Goal: Entertainment & Leisure: Consume media (video, audio)

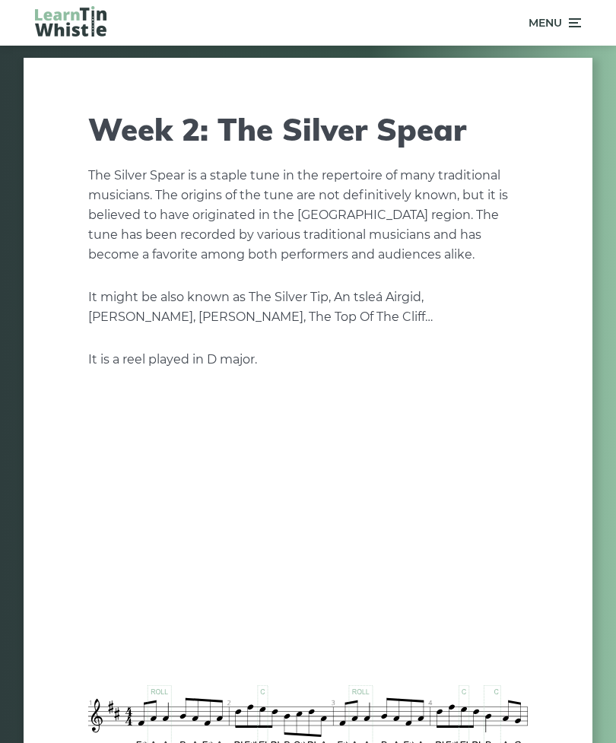
scroll to position [1129, 0]
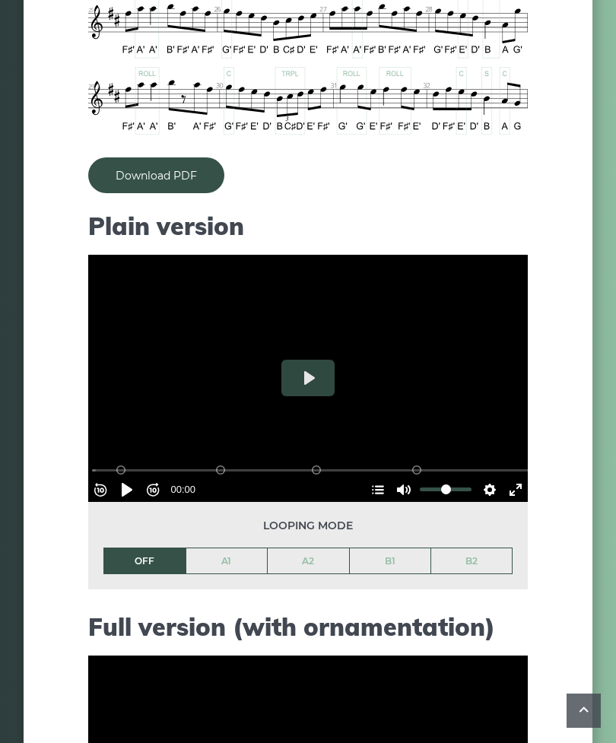
click at [319, 382] on button "Play" at bounding box center [307, 378] width 53 height 37
type input "*****"
type input "*"
type input "*****"
type input "*"
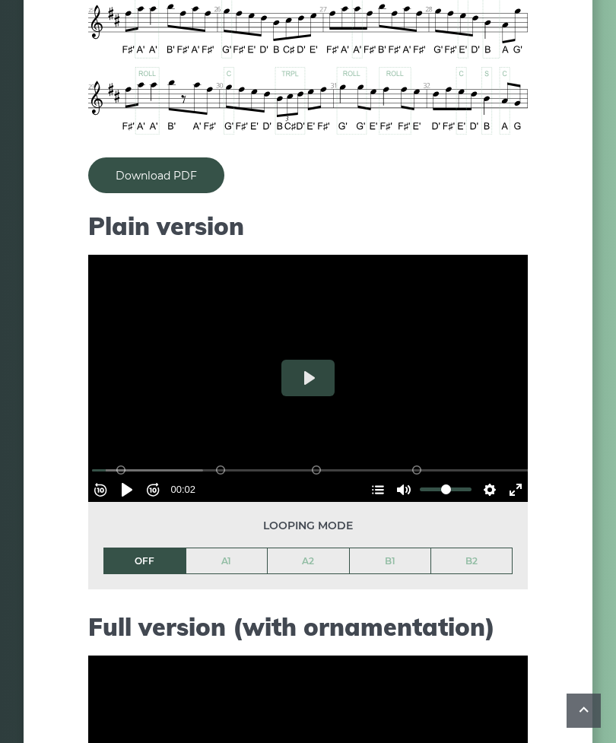
click at [127, 484] on button "Pause Play" at bounding box center [127, 490] width 24 height 24
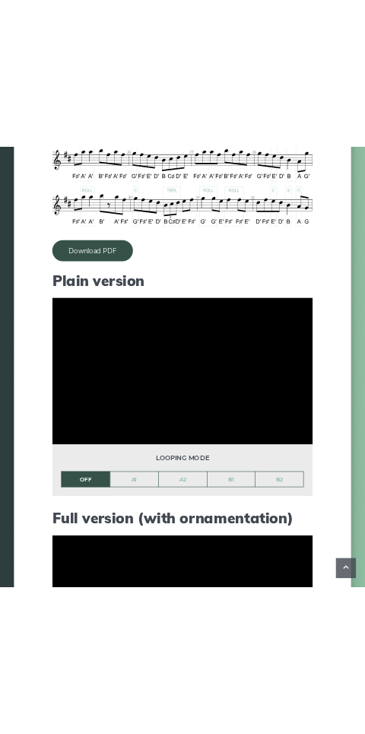
scroll to position [886, 0]
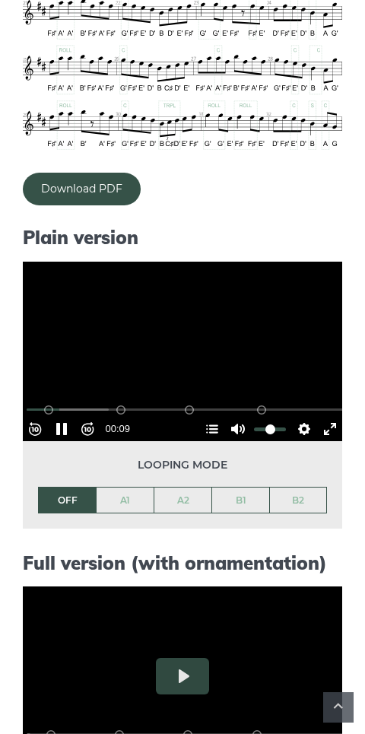
click at [68, 427] on button "Pause Play" at bounding box center [61, 429] width 24 height 24
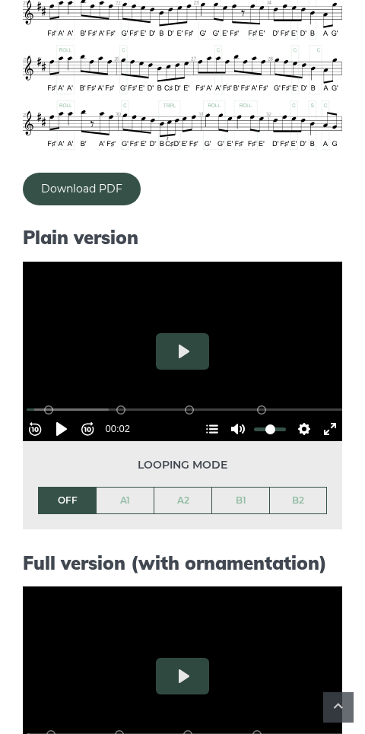
click at [66, 426] on button "Pause Play" at bounding box center [61, 429] width 24 height 24
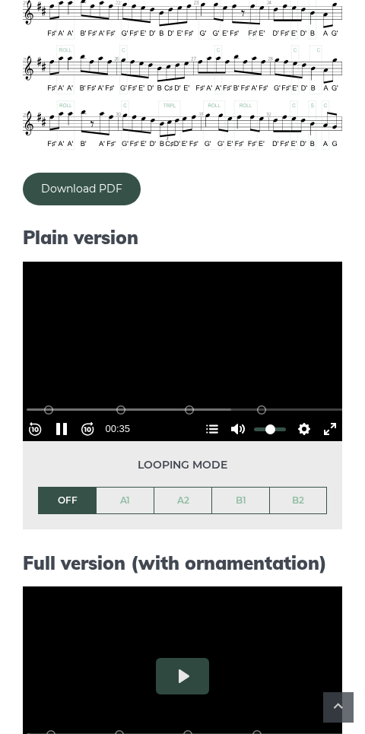
click at [66, 433] on button "Pause Play" at bounding box center [61, 429] width 24 height 24
click at [71, 426] on button "Pause Play" at bounding box center [61, 429] width 24 height 24
click at [66, 422] on button "Pause Play" at bounding box center [61, 429] width 24 height 24
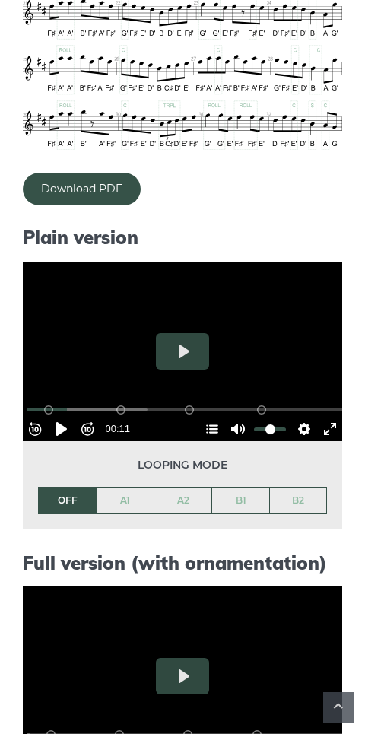
click at [67, 421] on button "Pause Play" at bounding box center [61, 429] width 24 height 24
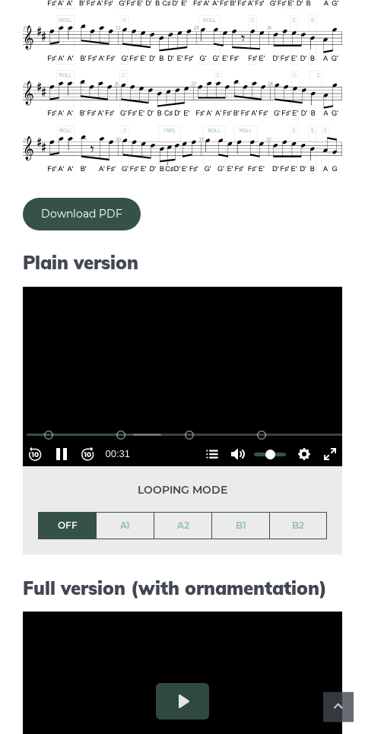
scroll to position [851, 0]
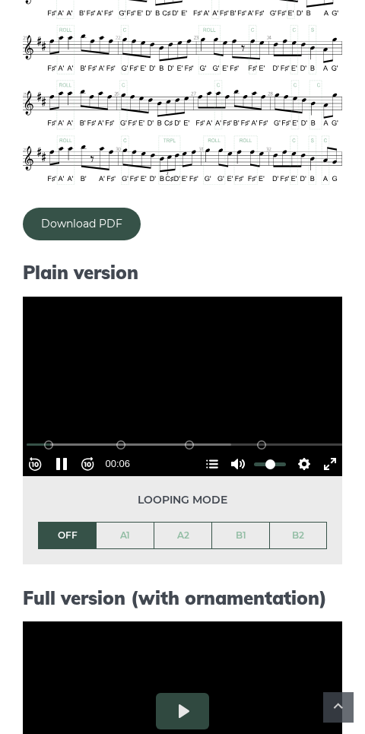
click at [72, 462] on button "Pause Play" at bounding box center [61, 464] width 24 height 24
click at [70, 452] on button "Pause Play" at bounding box center [61, 464] width 24 height 24
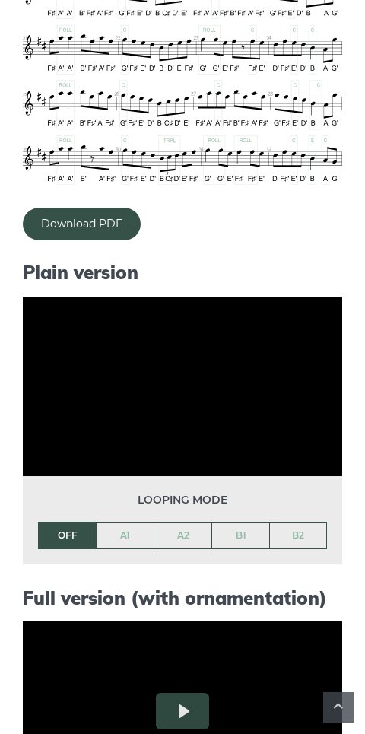
click at [127, 538] on link "A1" at bounding box center [125, 535] width 57 height 26
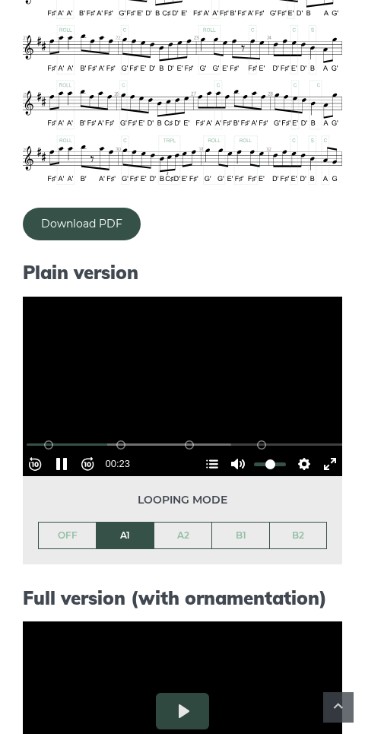
click at [71, 461] on button "Pause Play" at bounding box center [61, 464] width 24 height 24
type input "*****"
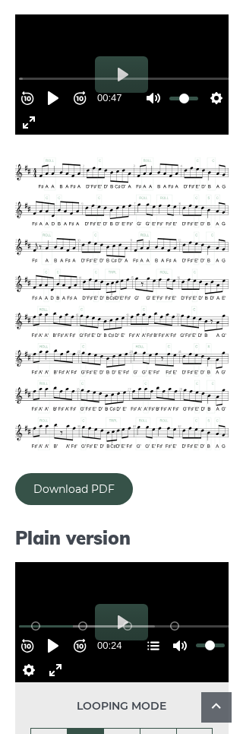
scroll to position [458, 0]
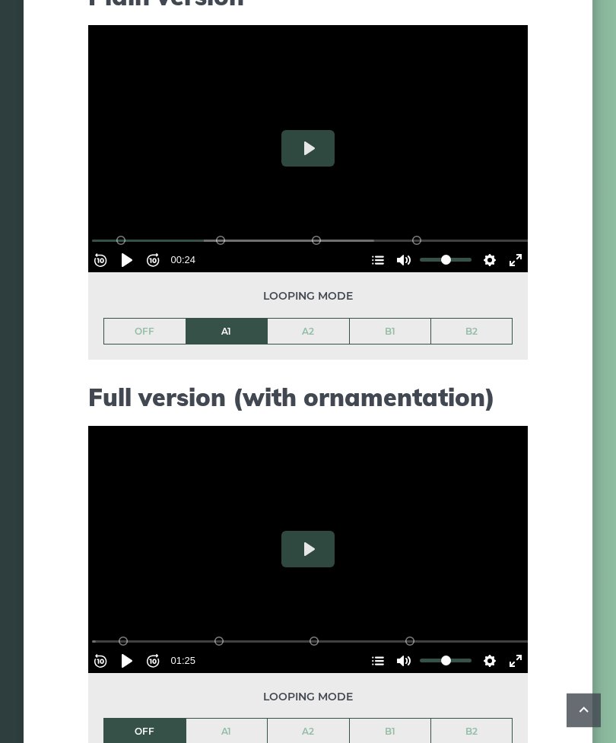
click at [312, 545] on button "Play" at bounding box center [307, 550] width 53 height 37
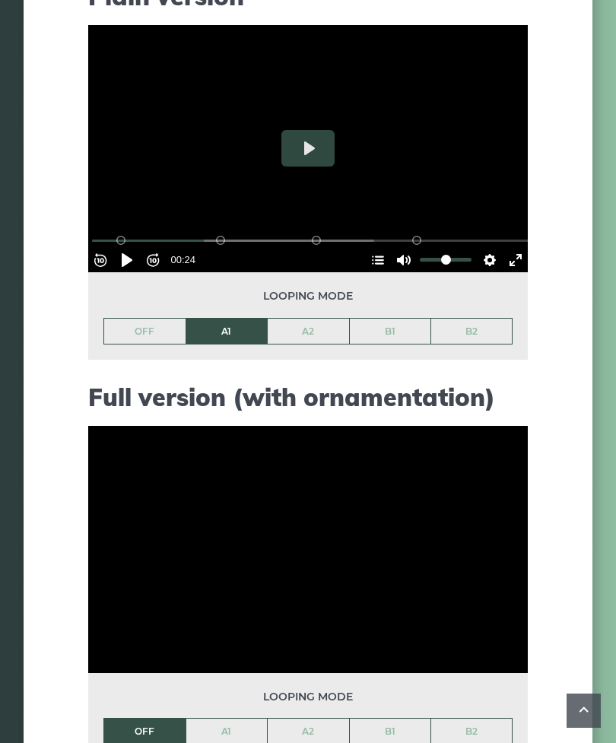
click at [235, 730] on link "A1" at bounding box center [226, 732] width 81 height 26
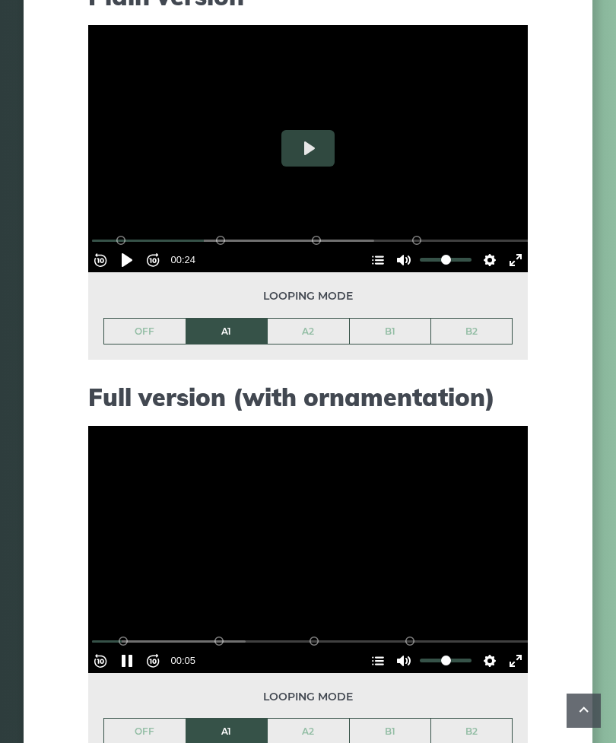
click at [127, 663] on button "Pause Play" at bounding box center [127, 661] width 24 height 24
click at [106, 656] on button "Rewind 10s" at bounding box center [100, 661] width 24 height 24
click at [480, 656] on button "Settings" at bounding box center [490, 661] width 24 height 24
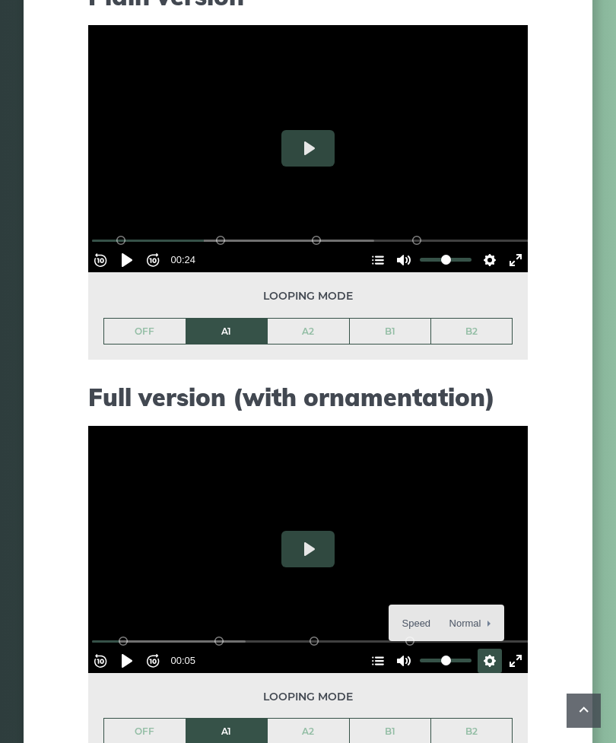
click at [411, 615] on span "Speed Normal" at bounding box center [439, 623] width 75 height 17
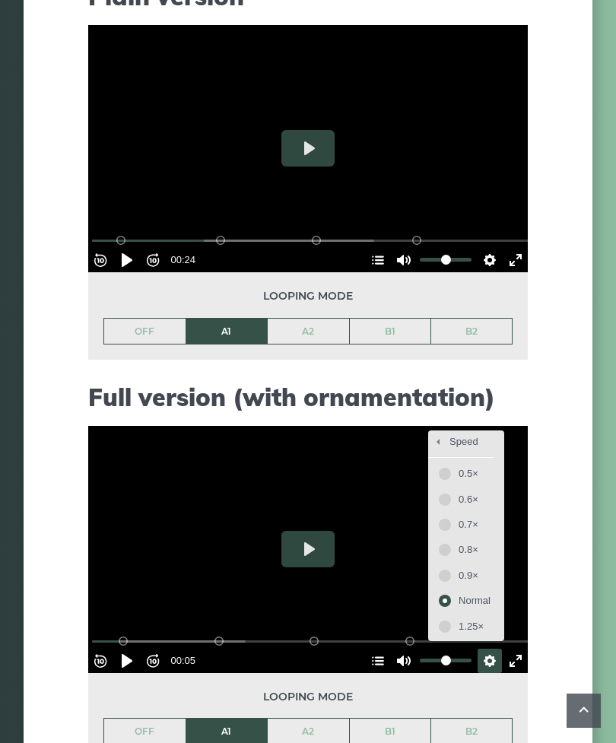
click at [469, 475] on span "0.5×" at bounding box center [475, 473] width 32 height 17
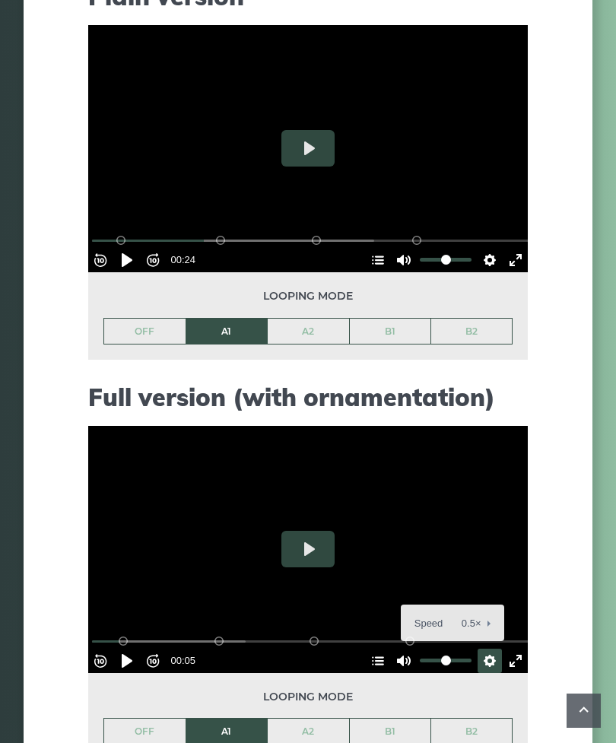
click at [136, 652] on button "Pause Play" at bounding box center [127, 661] width 24 height 24
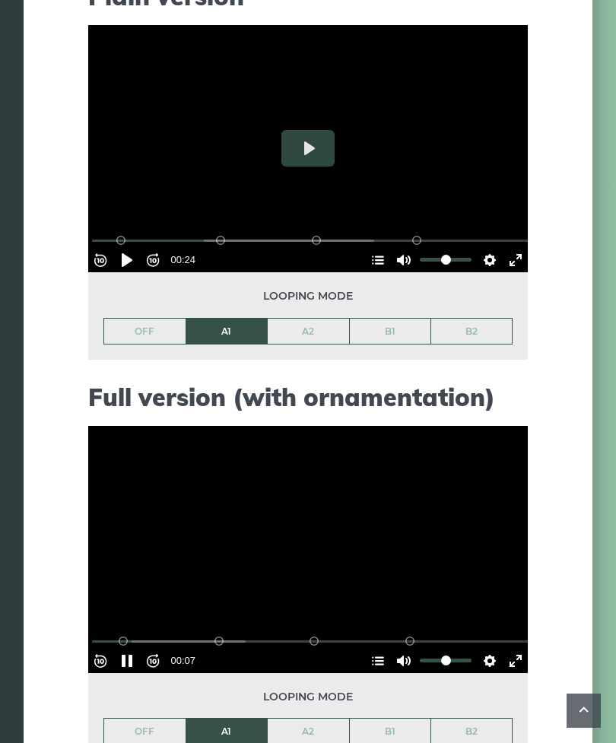
click at [513, 650] on button "Exit fullscreen Enter fullscreen" at bounding box center [515, 661] width 24 height 24
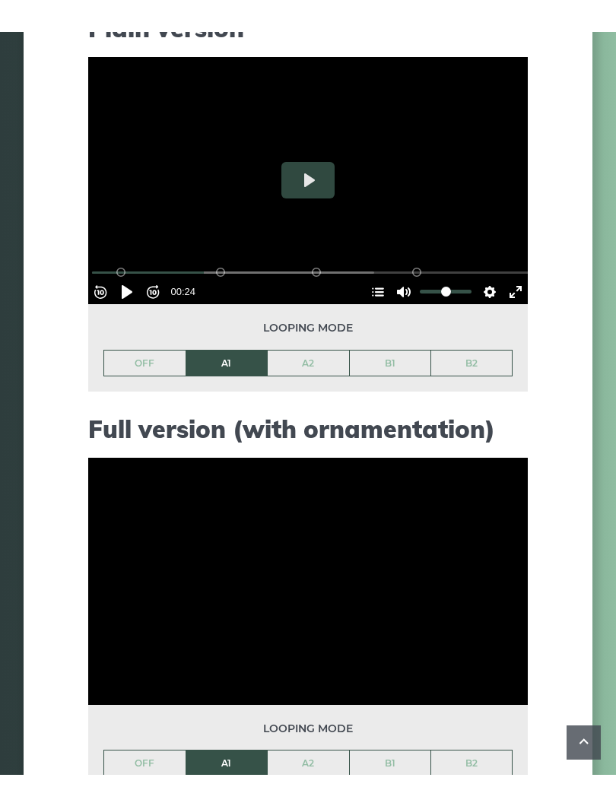
scroll to position [15, 0]
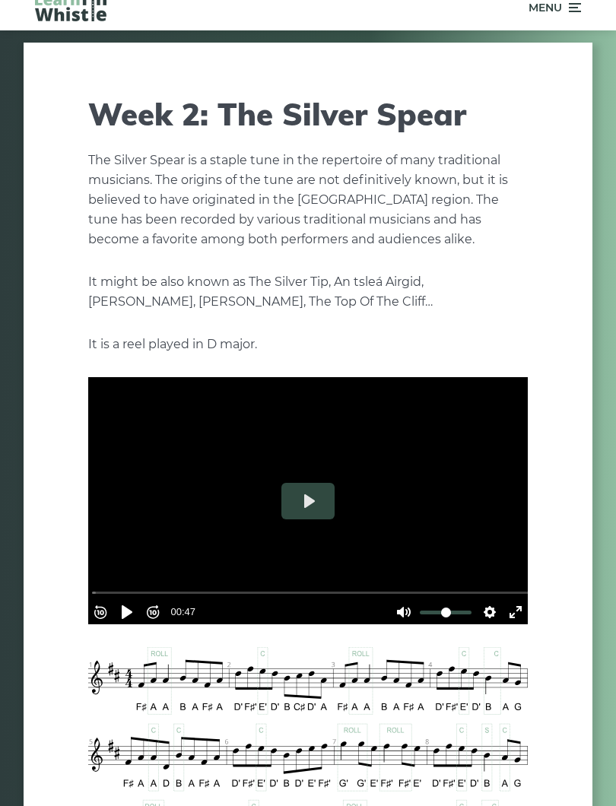
type input "****"
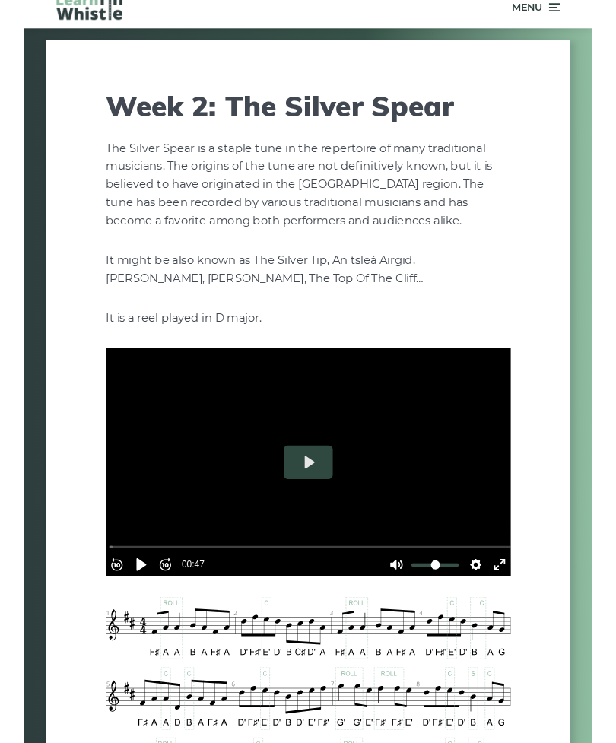
scroll to position [1536, 0]
